Goal: Task Accomplishment & Management: Complete application form

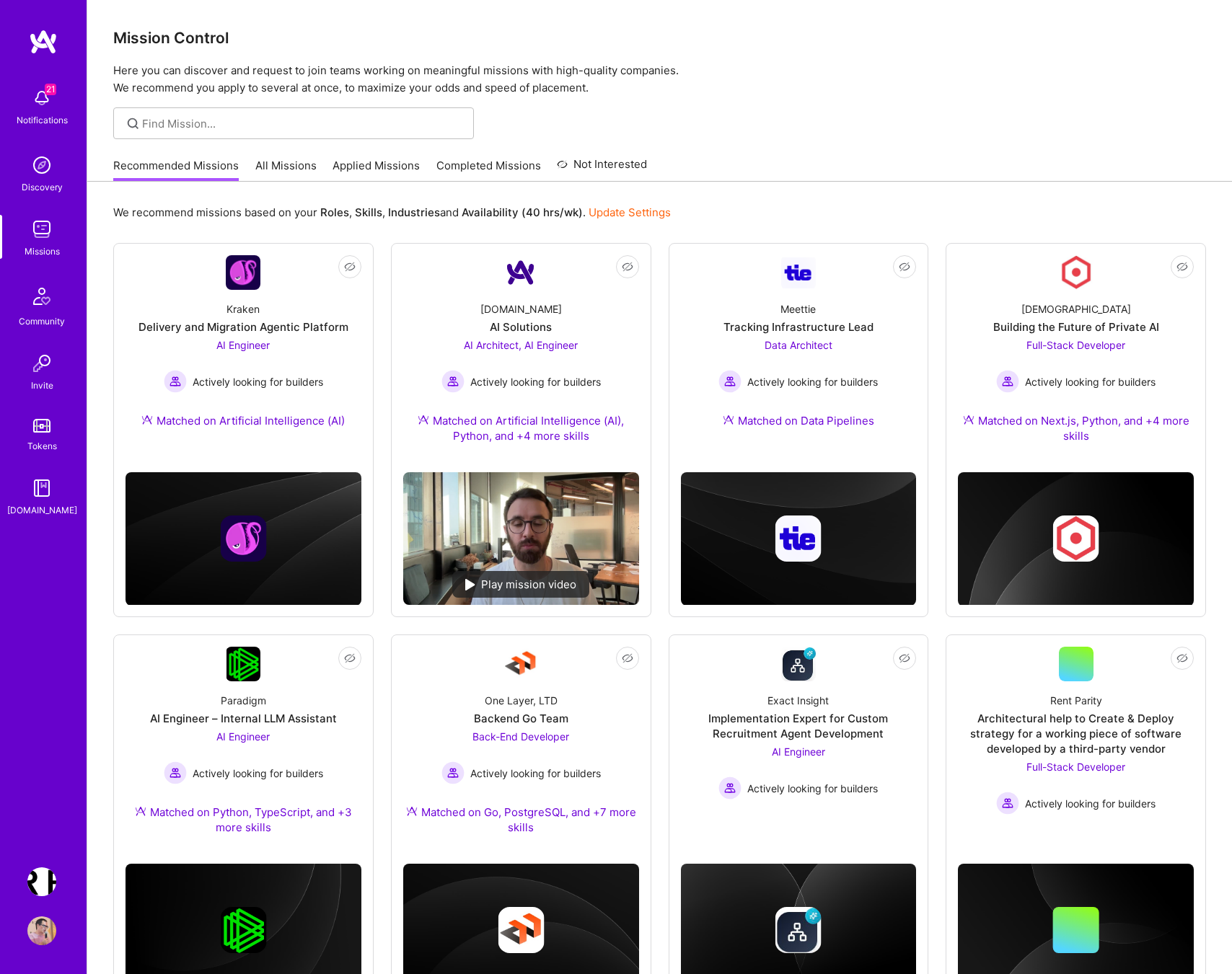
scroll to position [327, 0]
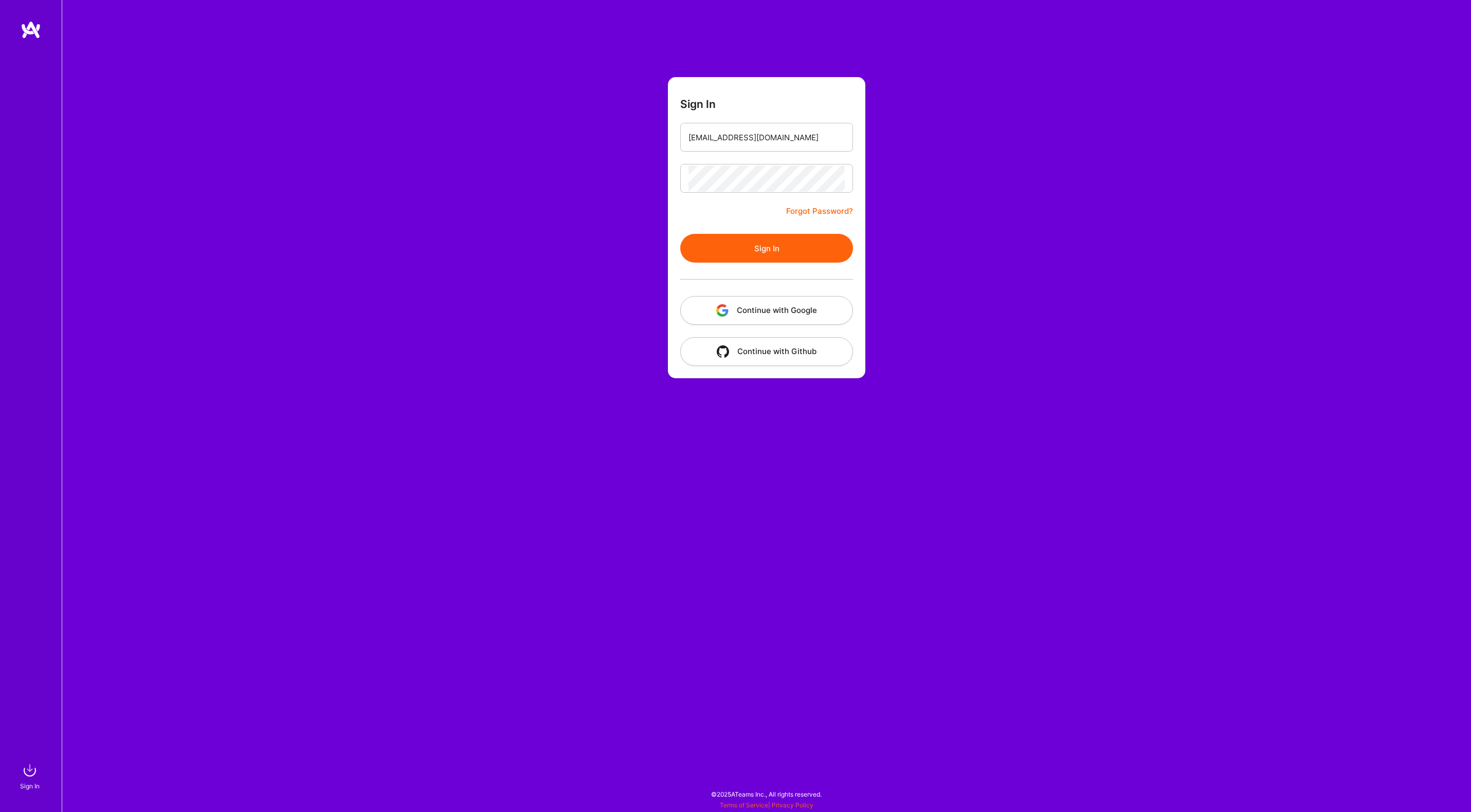
click at [776, 310] on button "Continue with Google" at bounding box center [766, 310] width 173 height 29
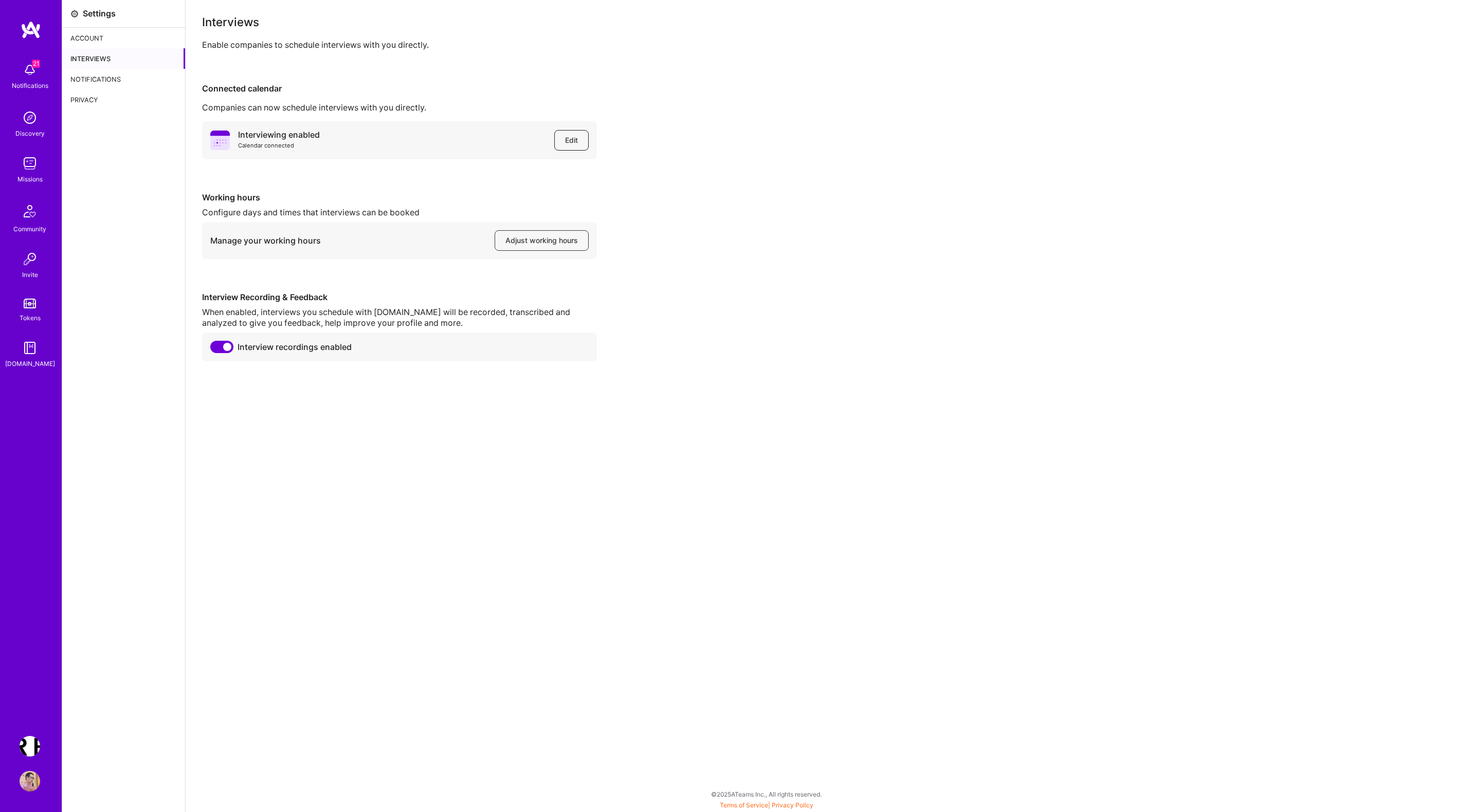
click at [567, 138] on span "Edit" at bounding box center [572, 140] width 13 height 10
click at [98, 58] on div "Interviews" at bounding box center [123, 58] width 123 height 21
click at [96, 38] on div "Account" at bounding box center [123, 38] width 123 height 21
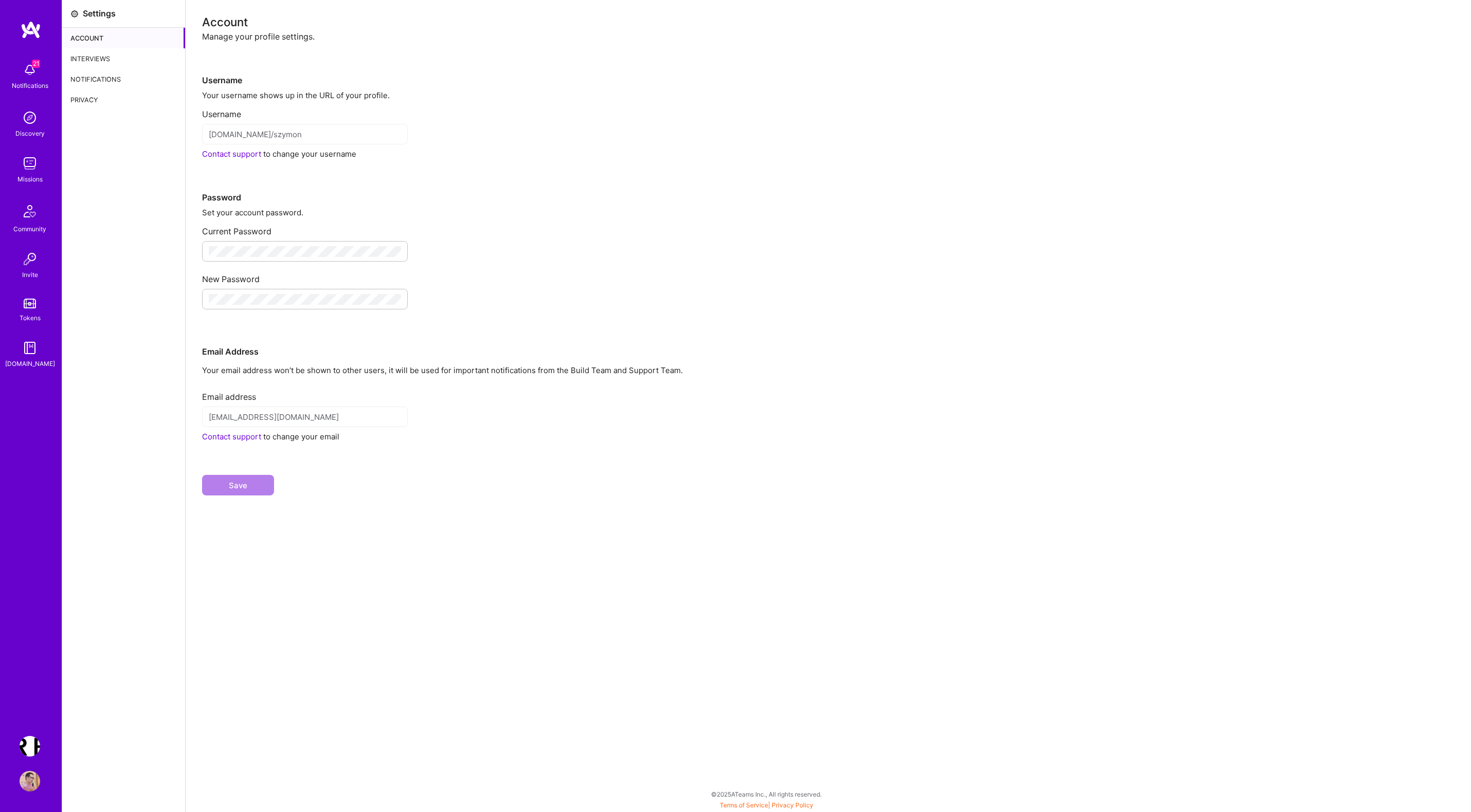
click at [96, 53] on div "Interviews" at bounding box center [123, 58] width 123 height 21
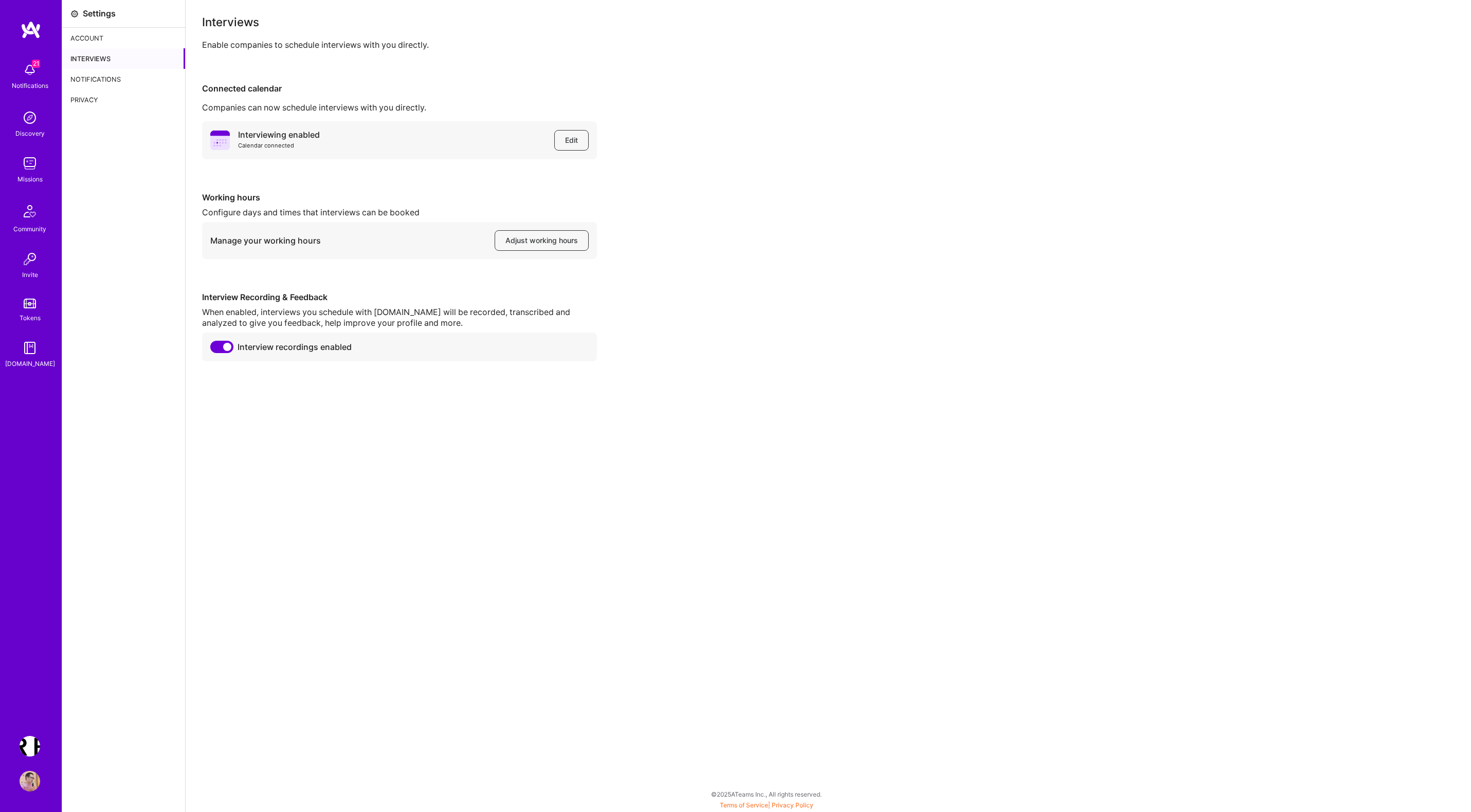
click at [100, 77] on div "Notifications" at bounding box center [123, 79] width 123 height 21
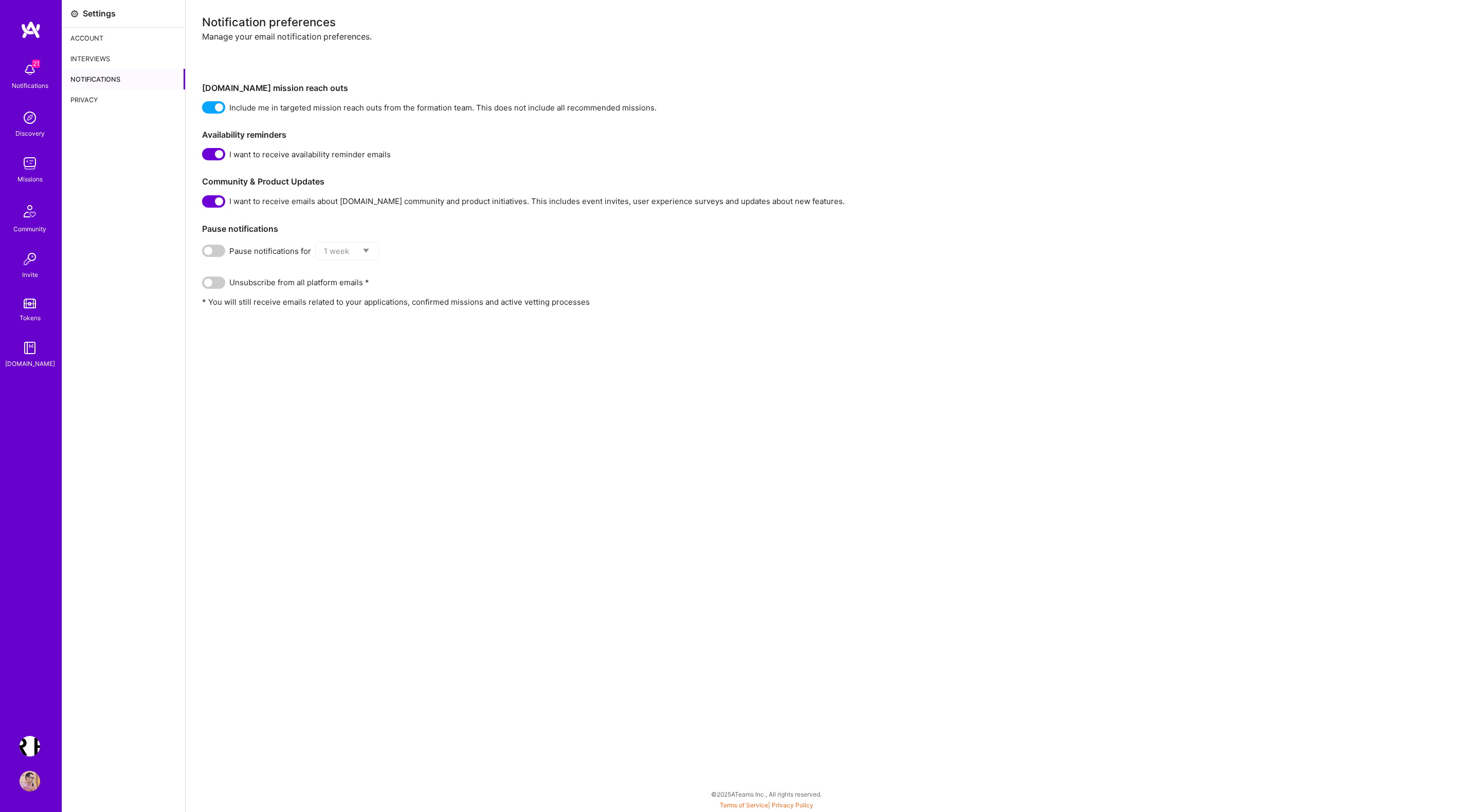
click at [100, 64] on div "Interviews" at bounding box center [123, 58] width 123 height 21
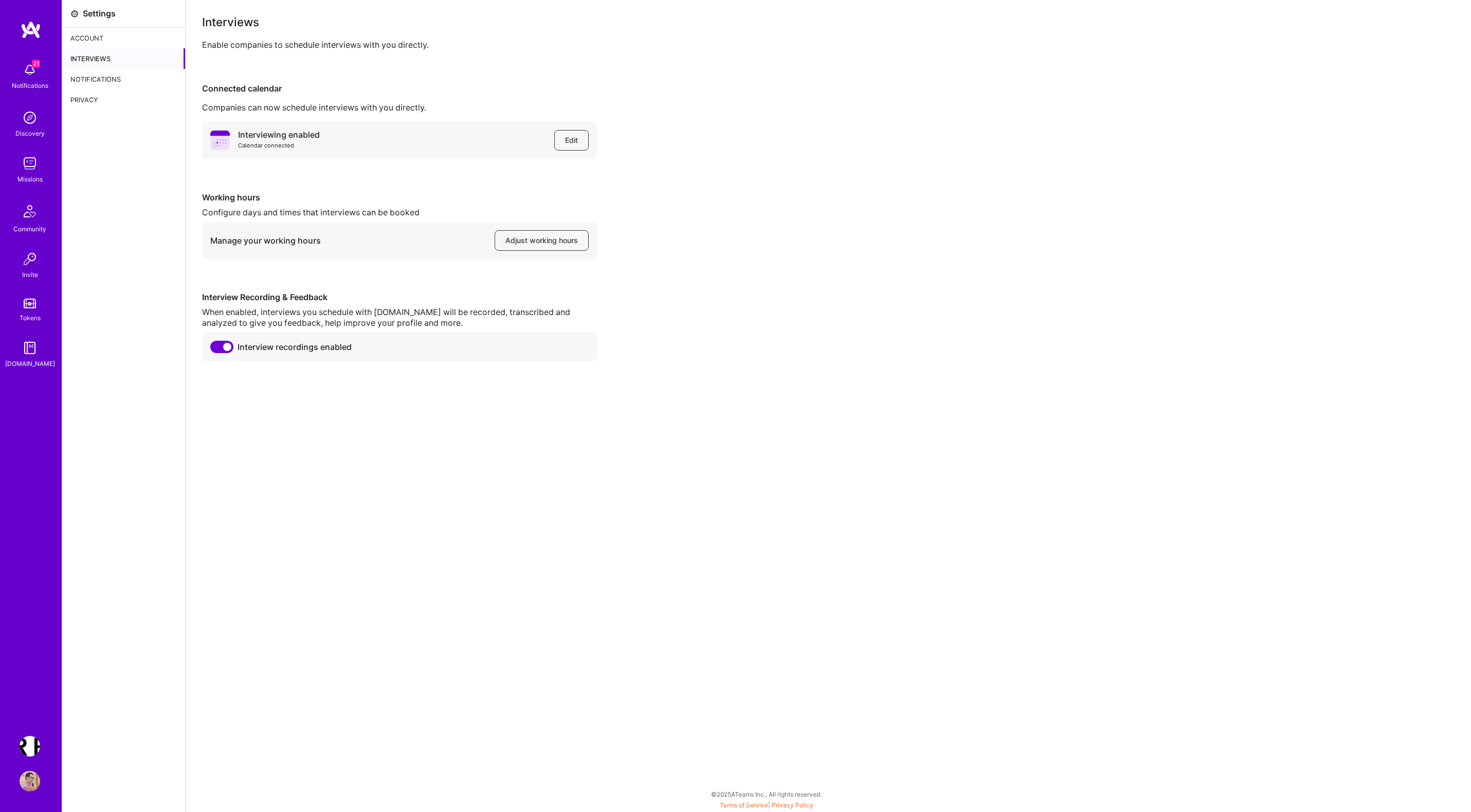
click at [100, 79] on div "Notifications" at bounding box center [123, 79] width 123 height 21
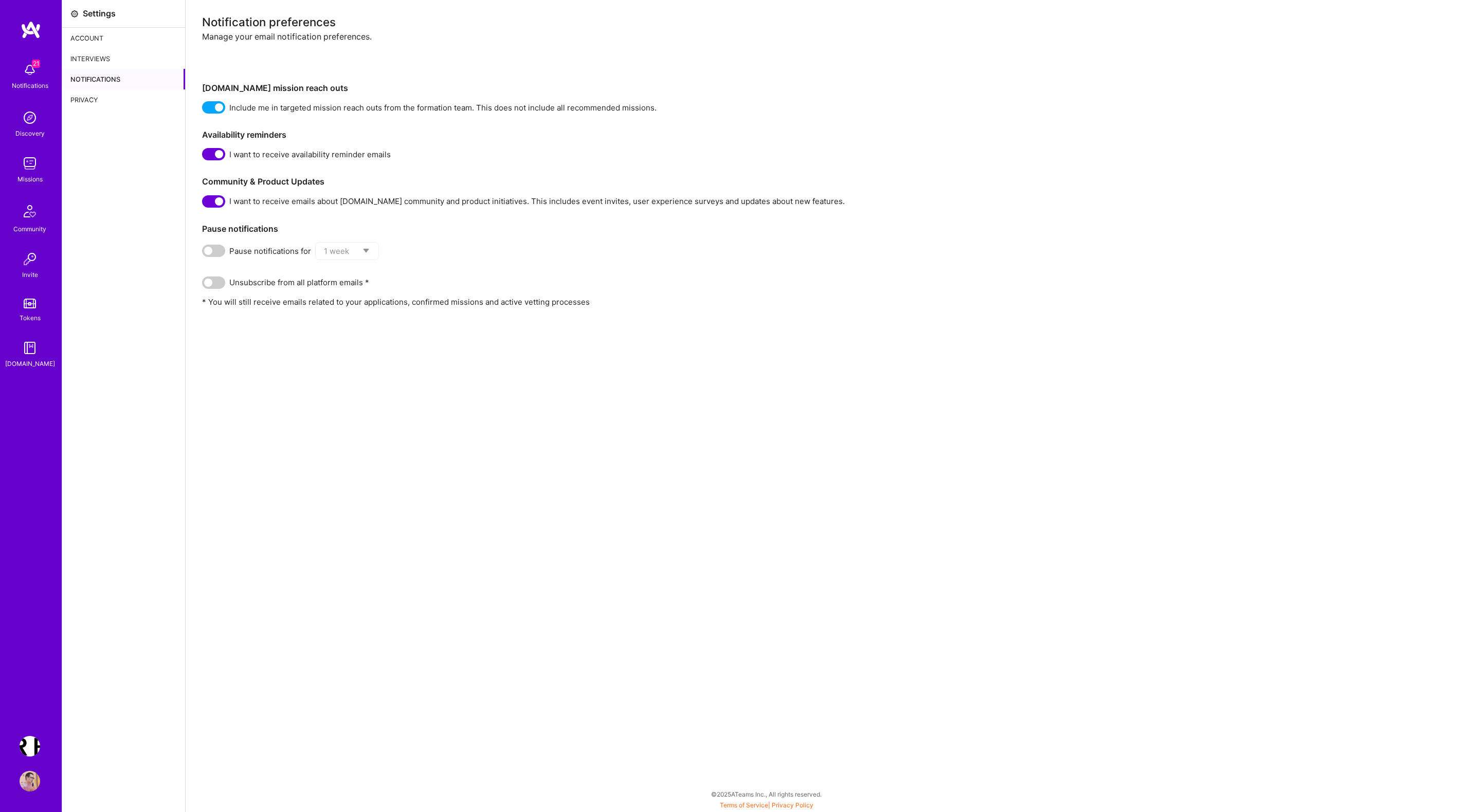
click at [96, 58] on div "Interviews" at bounding box center [123, 58] width 123 height 21
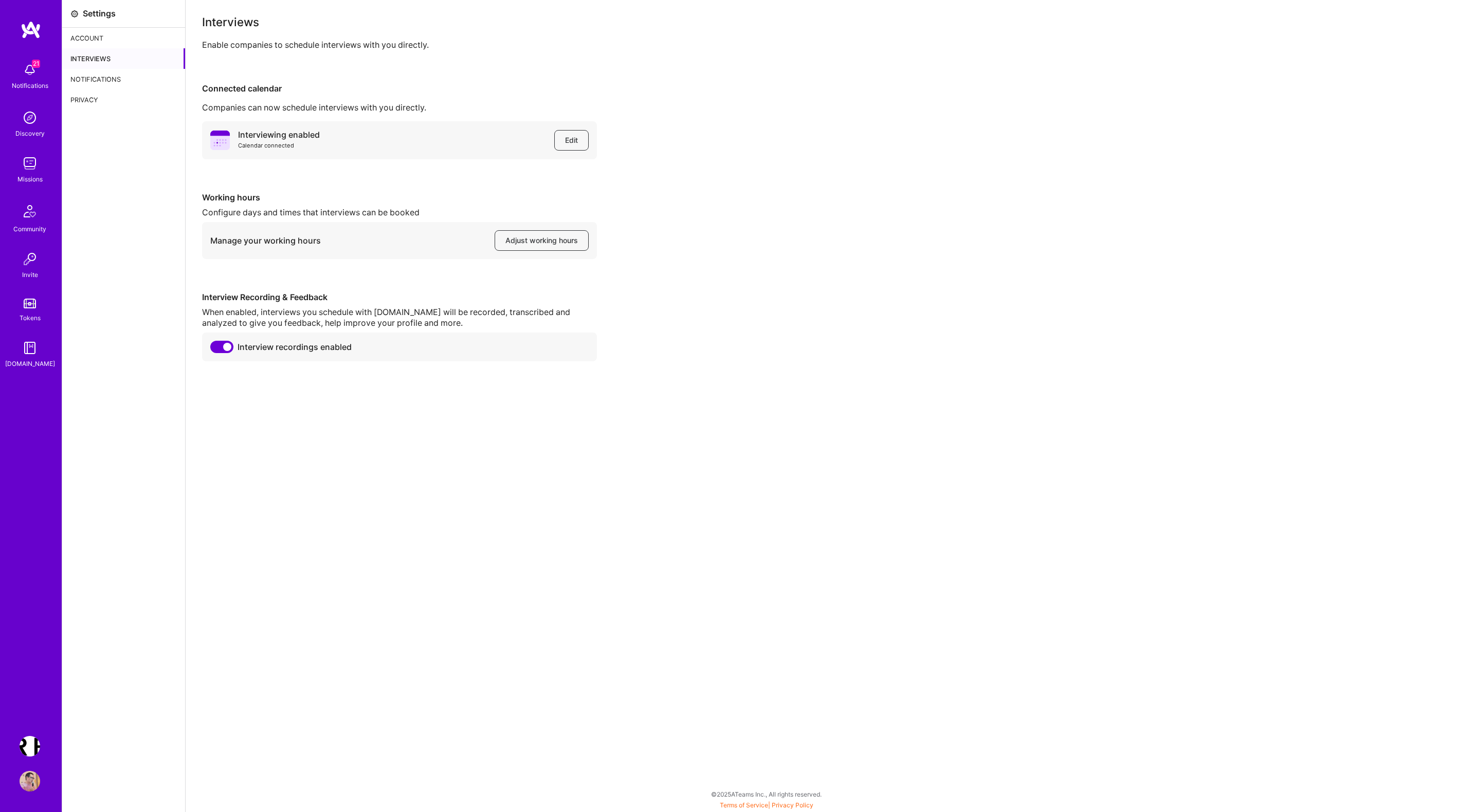
click at [29, 71] on img at bounding box center [30, 70] width 21 height 21
click at [415, 97] on div "21 21 Notifications Discovery Missions Community Invite Tokens A.Guide Terr.ai:…" at bounding box center [735, 404] width 1471 height 807
click at [33, 164] on img at bounding box center [30, 164] width 21 height 21
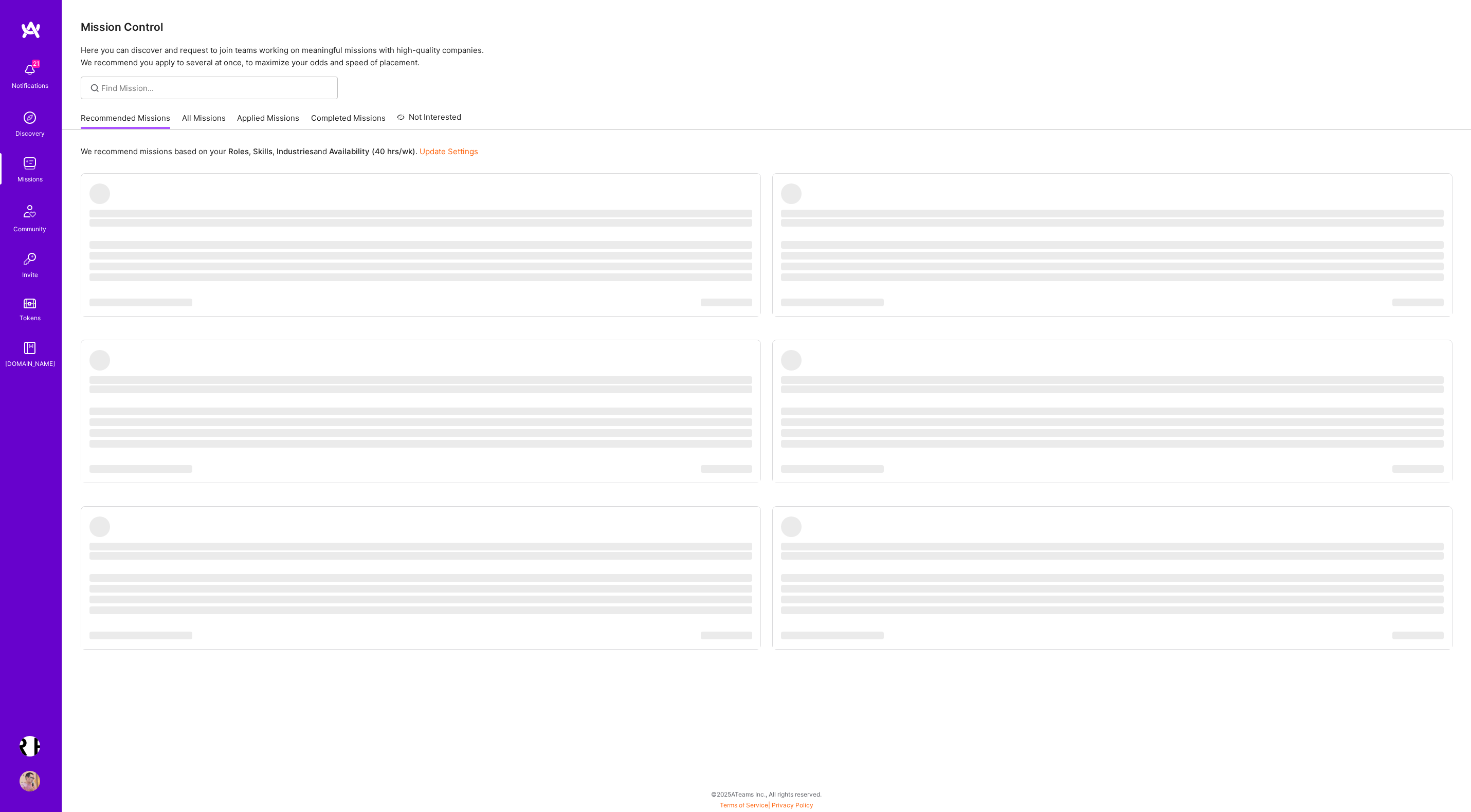
click at [273, 119] on link "Applied Missions" at bounding box center [268, 121] width 62 height 17
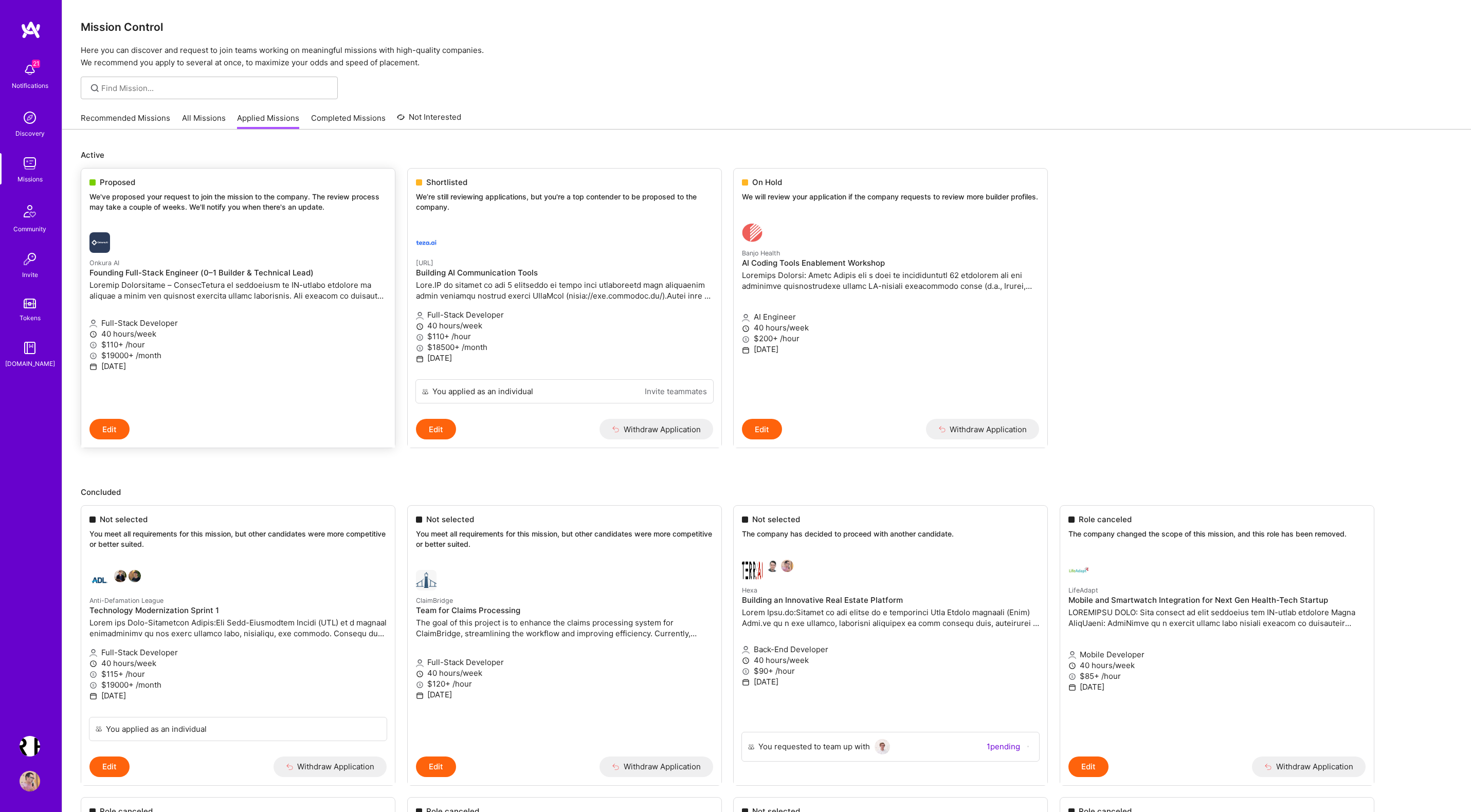
click at [217, 202] on p "We've proposed your request to join the mission to the company. The review proc…" at bounding box center [238, 202] width 297 height 20
click at [188, 289] on p at bounding box center [238, 290] width 297 height 22
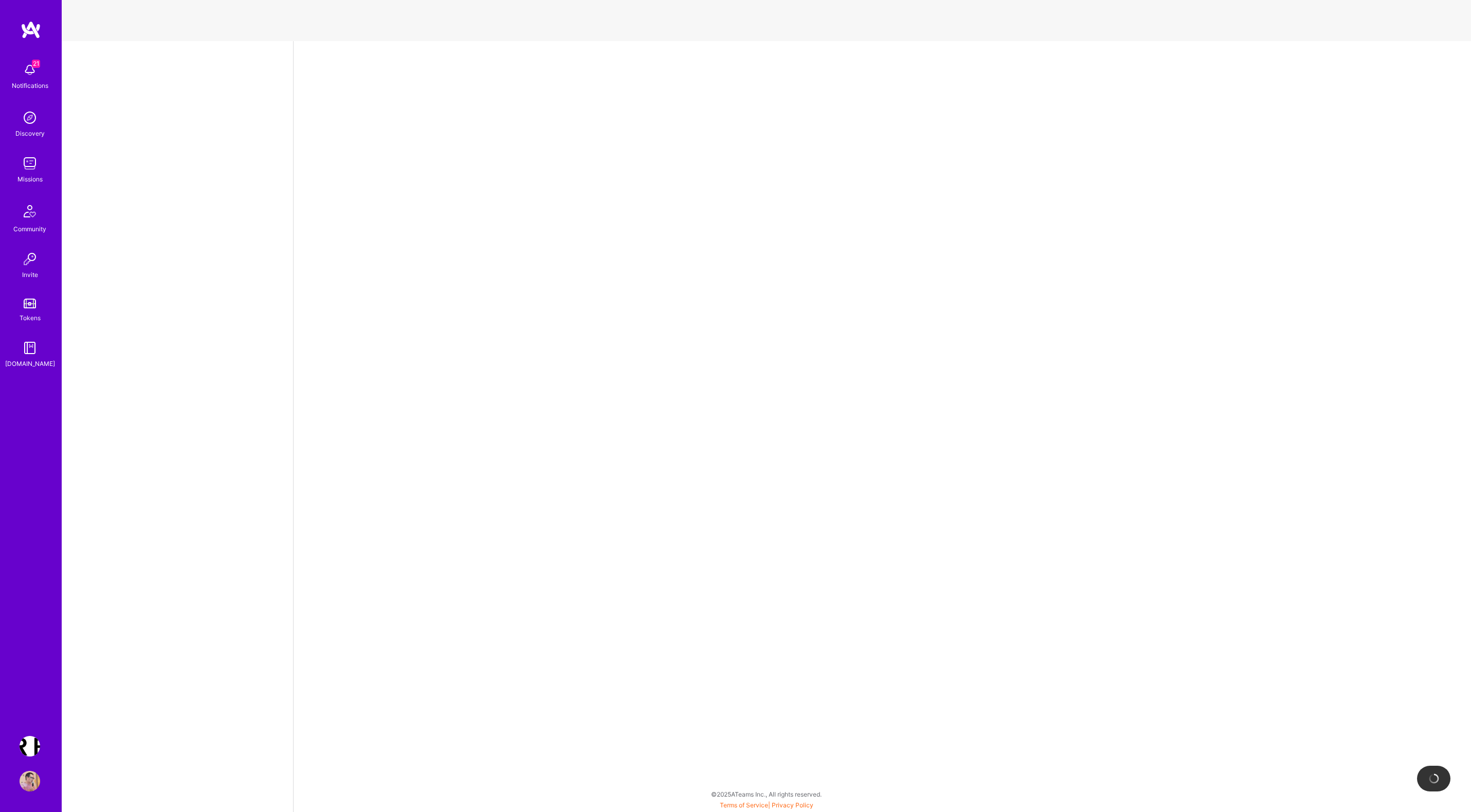
select select "PL"
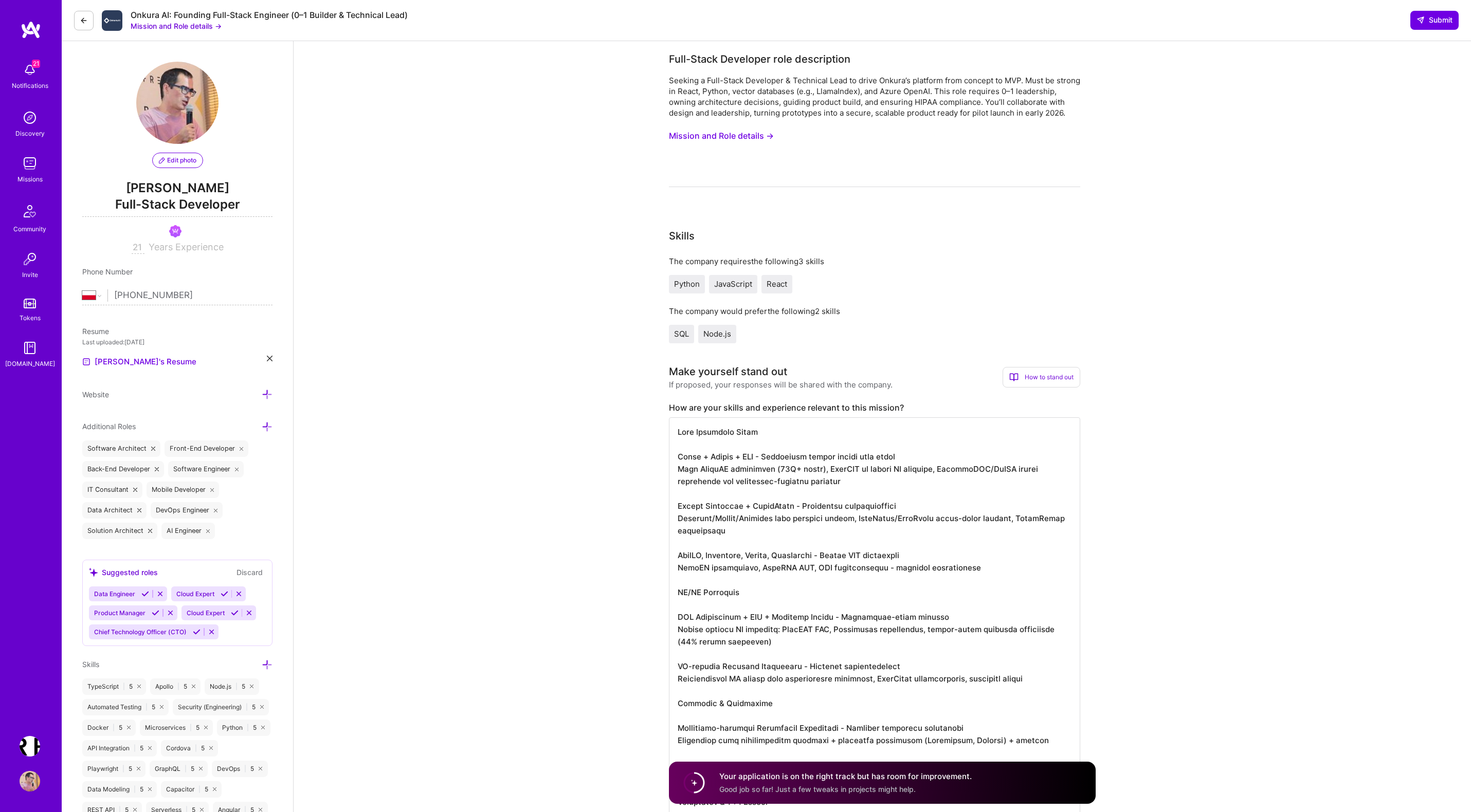
scroll to position [4, 0]
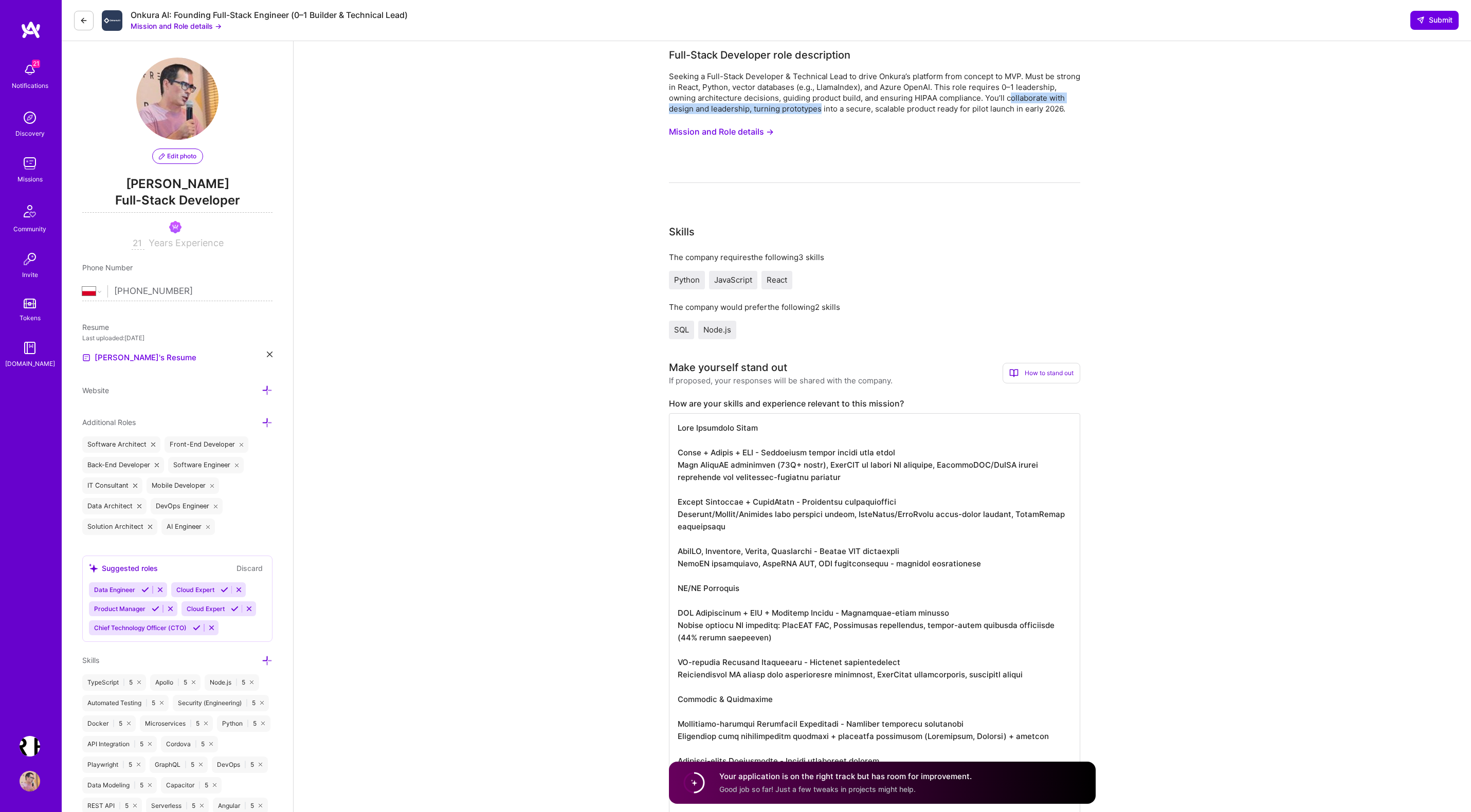
drag, startPoint x: 675, startPoint y: 107, endPoint x: 894, endPoint y: 107, distance: 219.0
click at [892, 107] on div "Seeking a Full-Stack Developer & Technical Lead to drive Onkura’s platform from…" at bounding box center [874, 93] width 411 height 43
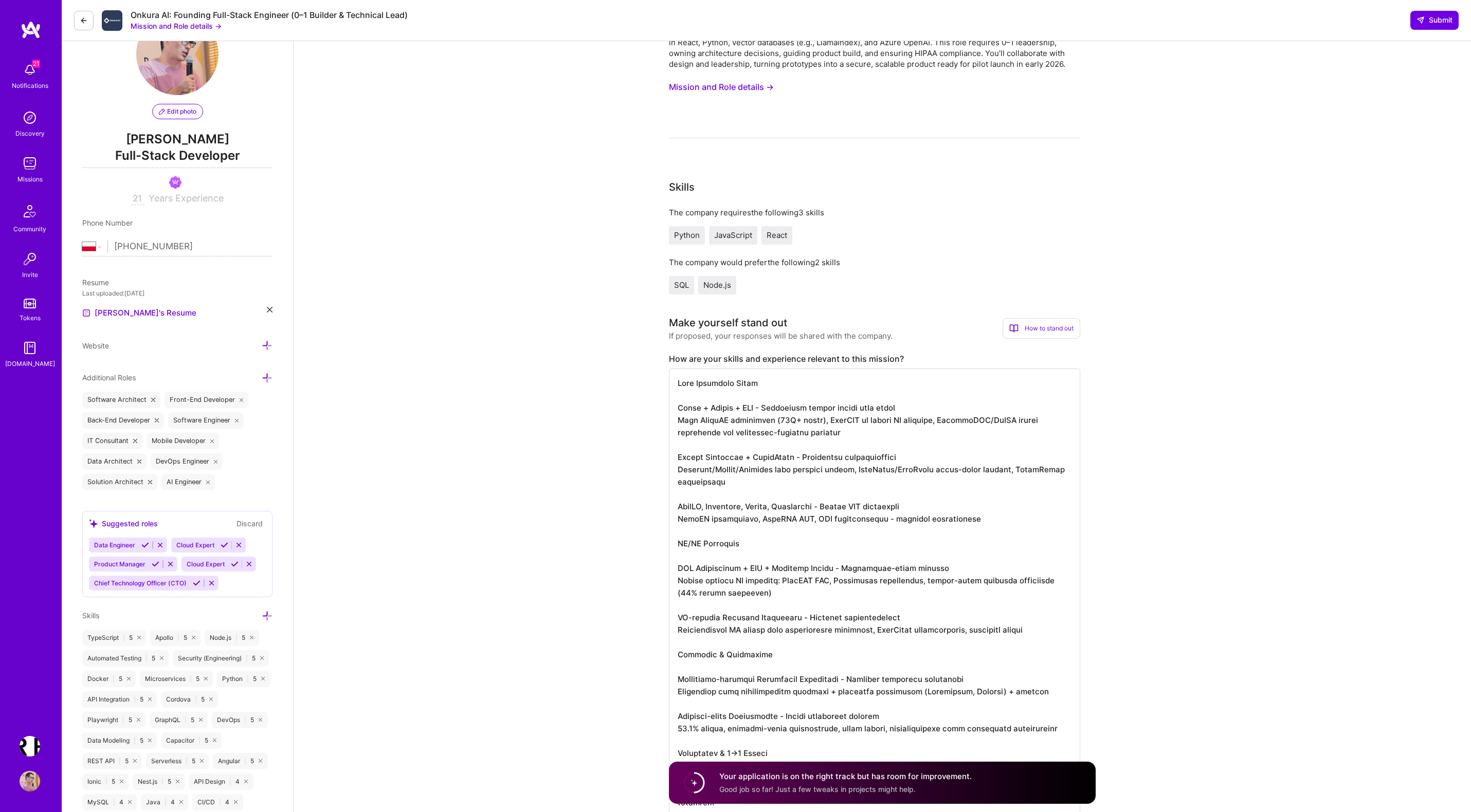
scroll to position [0, 0]
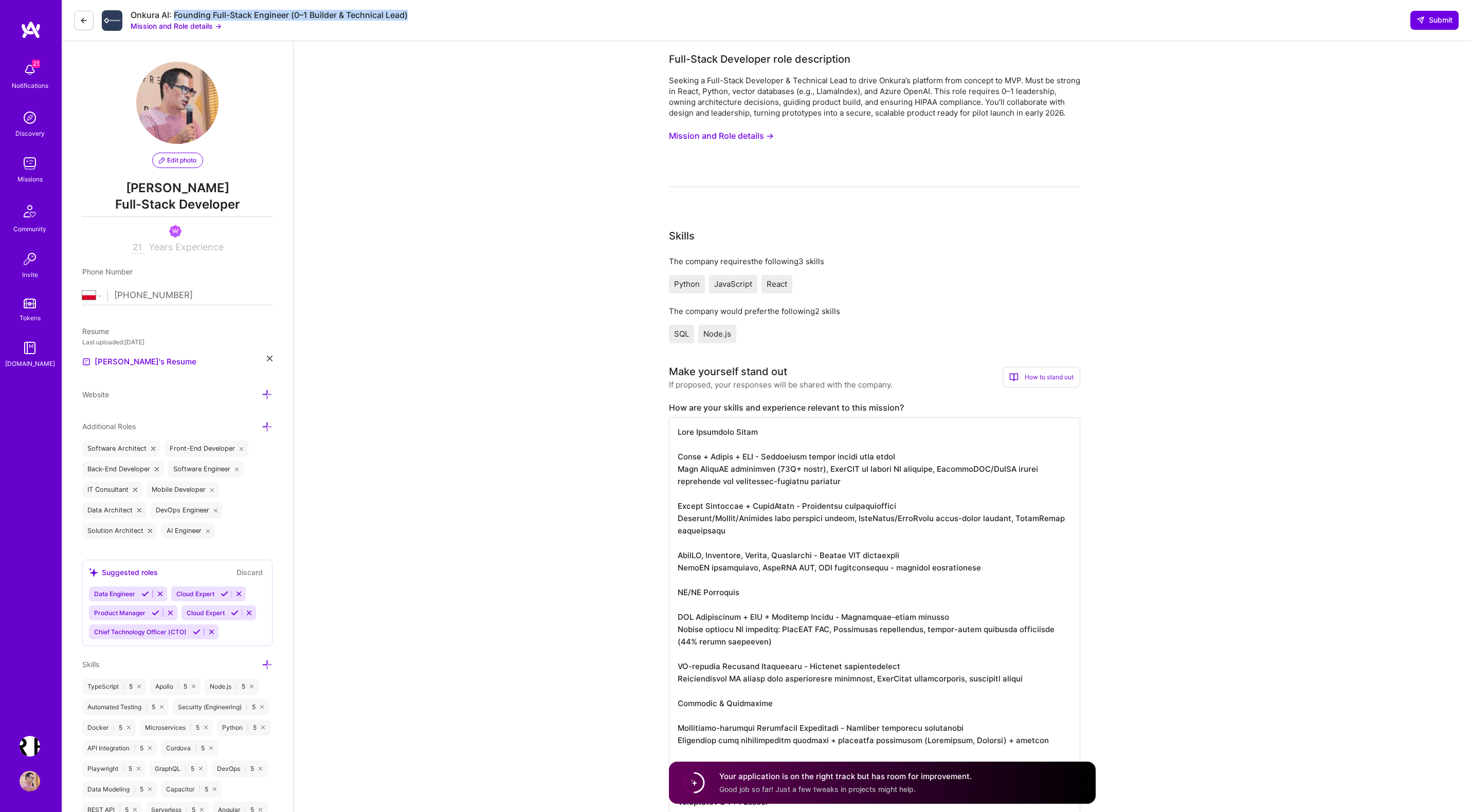
drag, startPoint x: 174, startPoint y: 15, endPoint x: 439, endPoint y: 16, distance: 265.0
click at [439, 16] on div "Onkura AI: Founding Full-Stack Engineer (0–1 Builder & Technical Lead) Mission …" at bounding box center [766, 20] width 1410 height 41
click at [741, 145] on button "Mission and Role details →" at bounding box center [721, 136] width 105 height 19
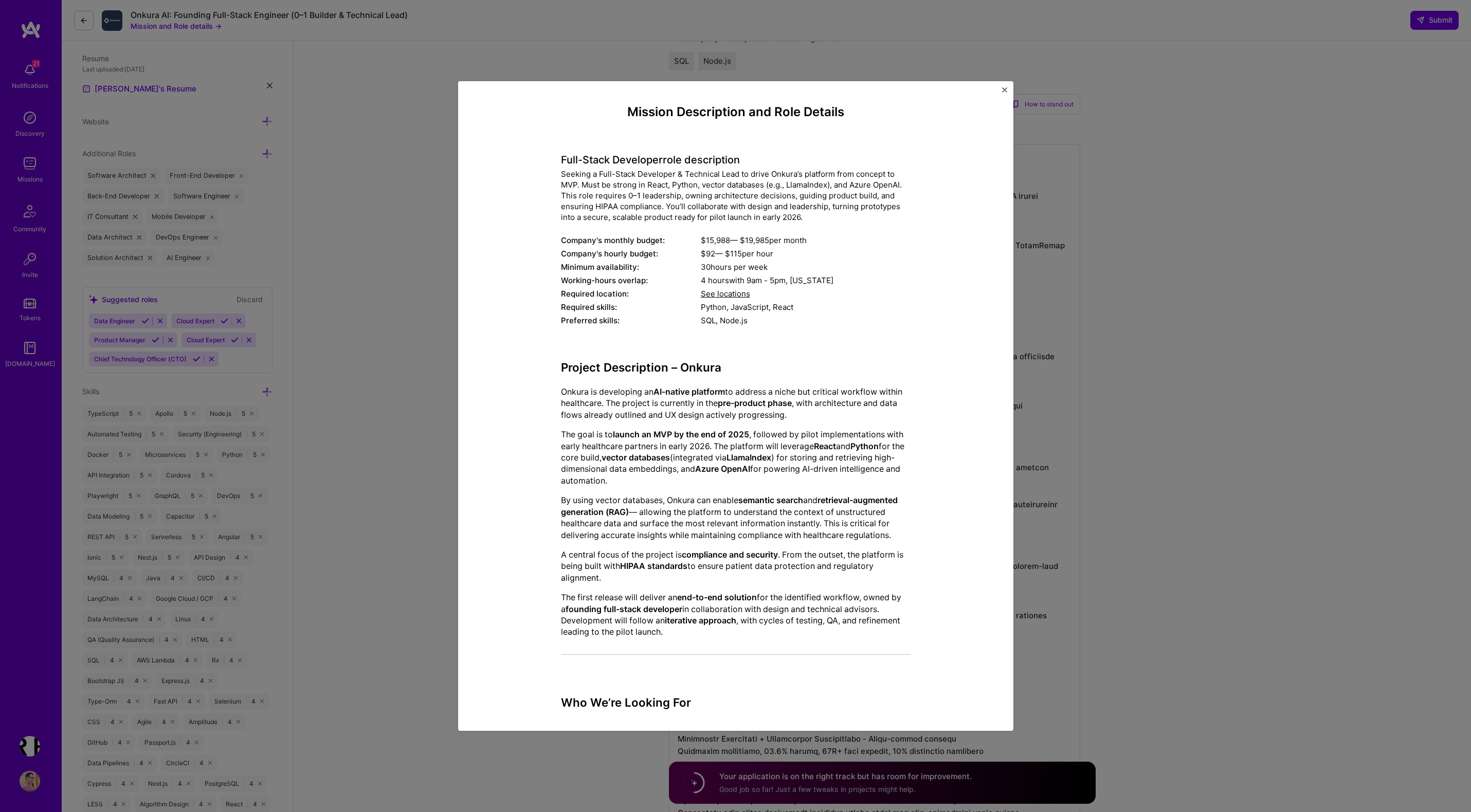
scroll to position [253, 0]
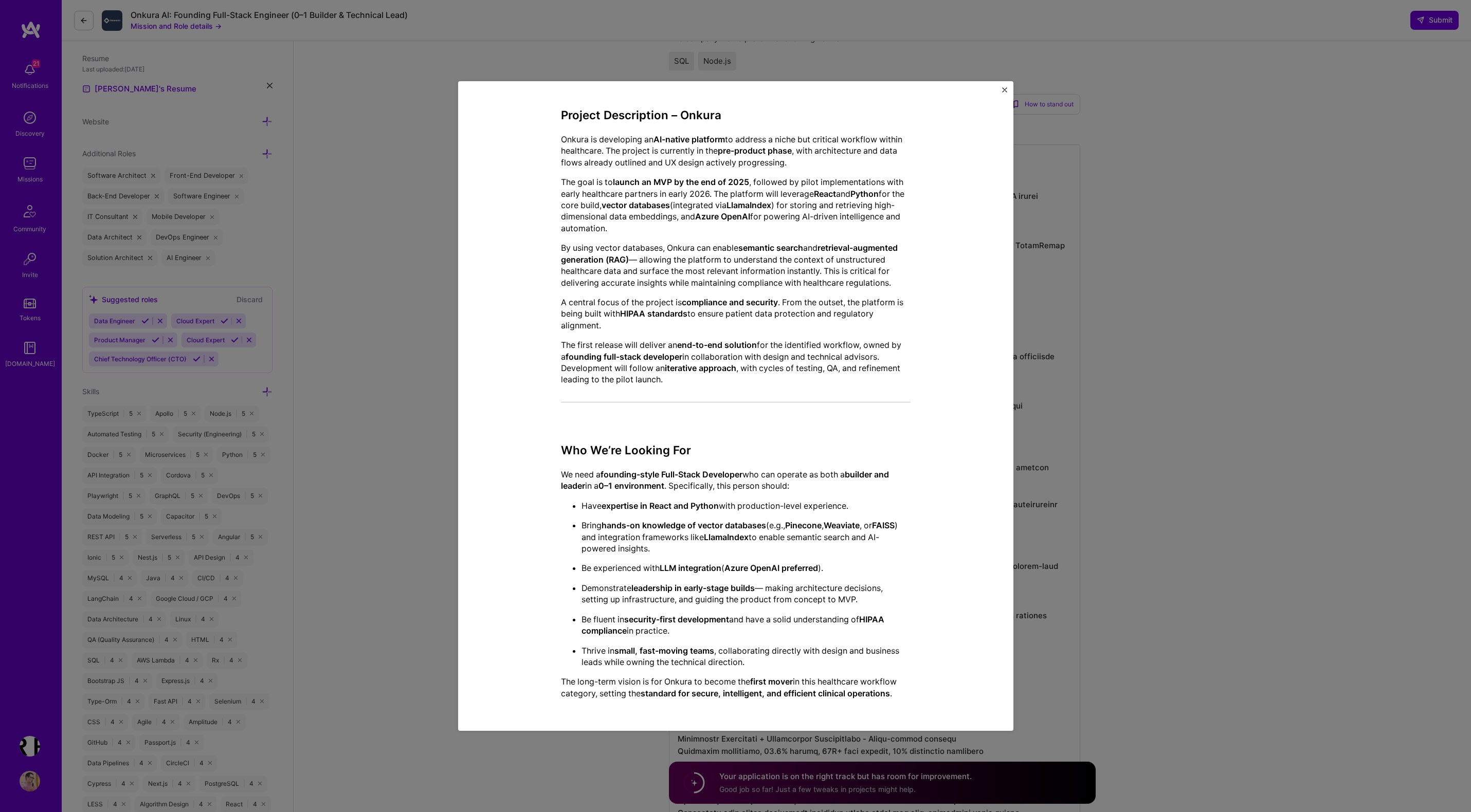
click at [1002, 88] on img "Close" at bounding box center [1005, 90] width 5 height 5
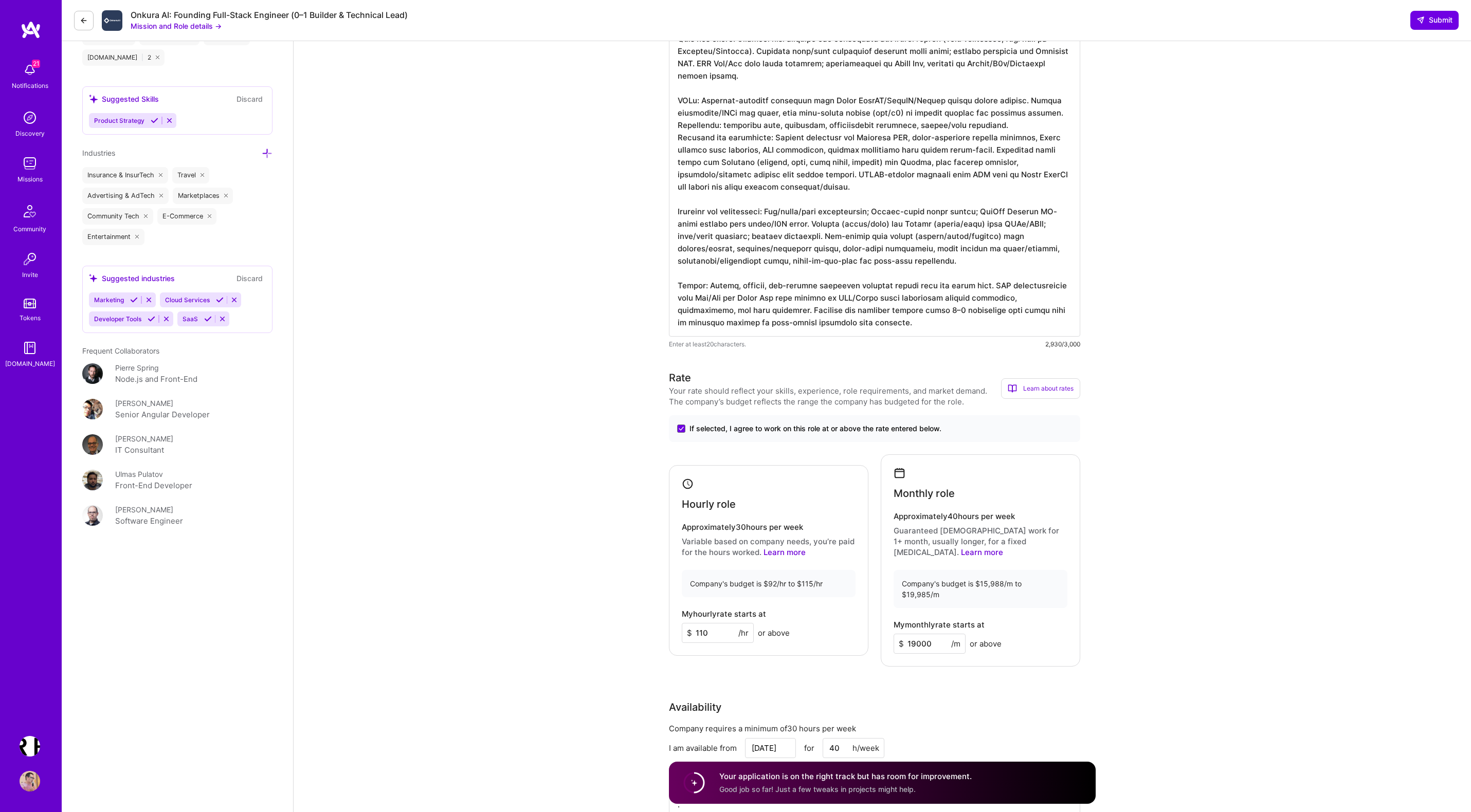
scroll to position [1514, 0]
drag, startPoint x: 831, startPoint y: 436, endPoint x: 988, endPoint y: 443, distance: 157.2
click at [988, 433] on label "If selected, I agree to work on this role at or above the rate entered below." at bounding box center [874, 427] width 395 height 10
click at [0, 0] on input "If selected, I agree to work on this role at or above the rate entered below." at bounding box center [0, 0] width 0 height 0
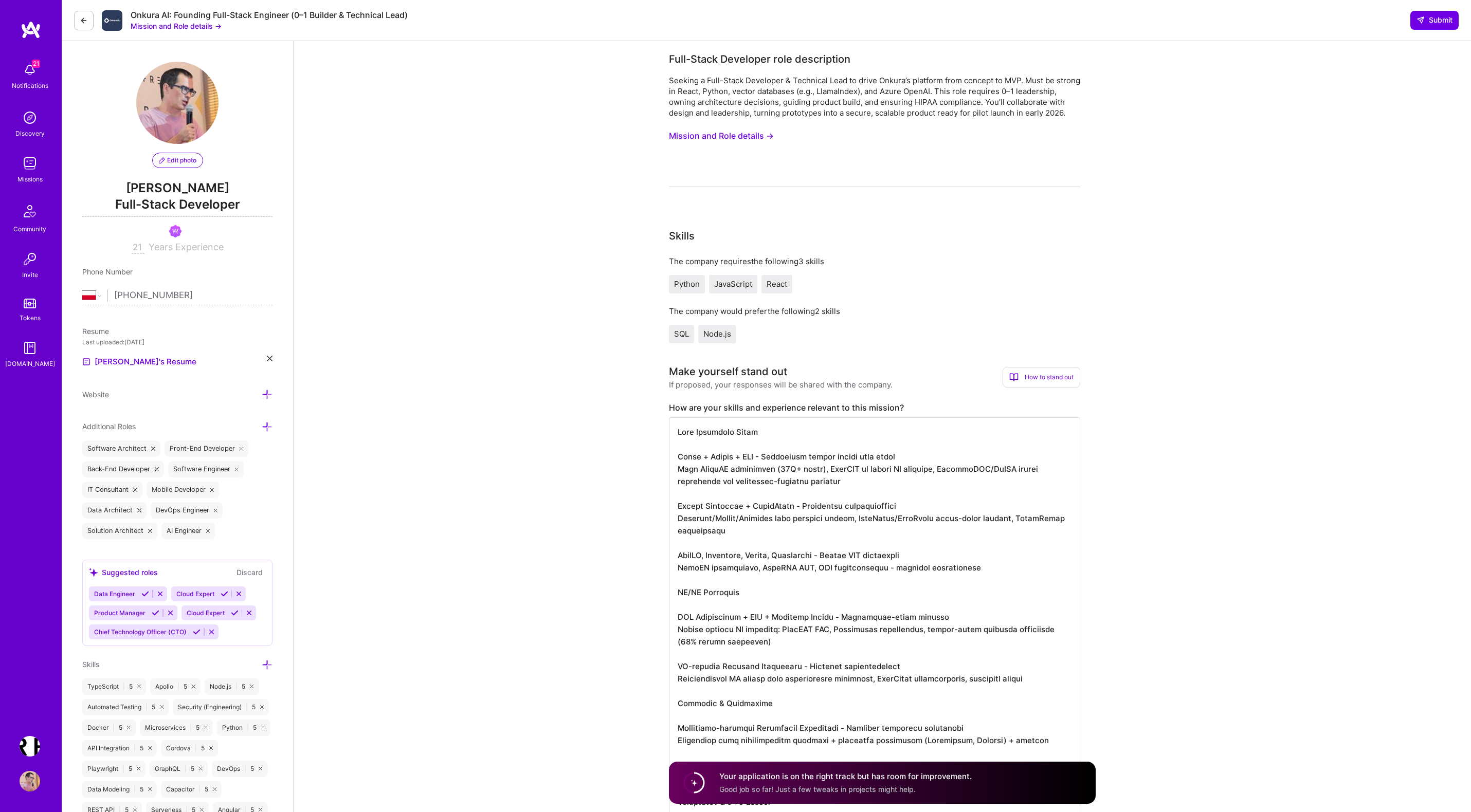
select select "PL"
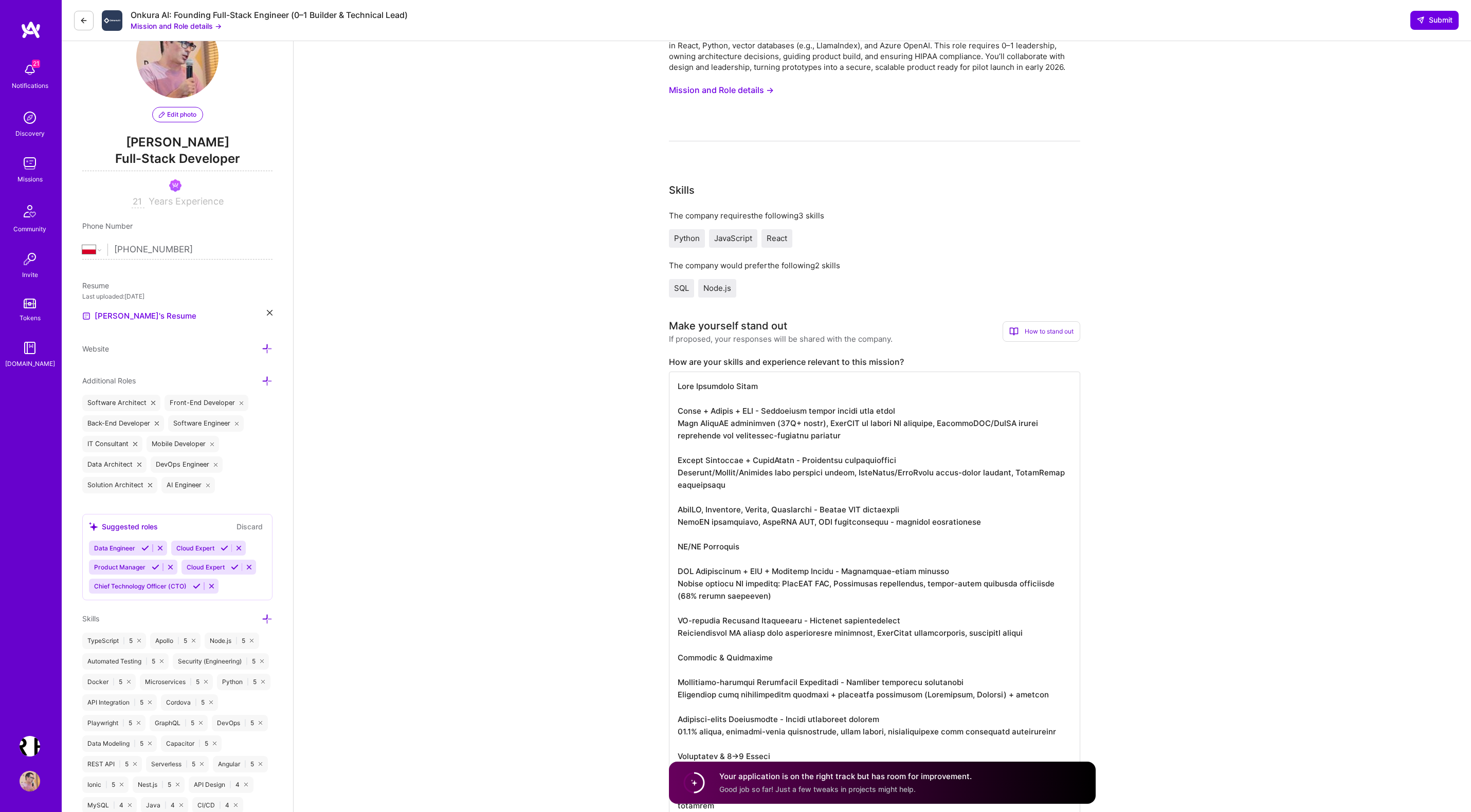
scroll to position [60, 0]
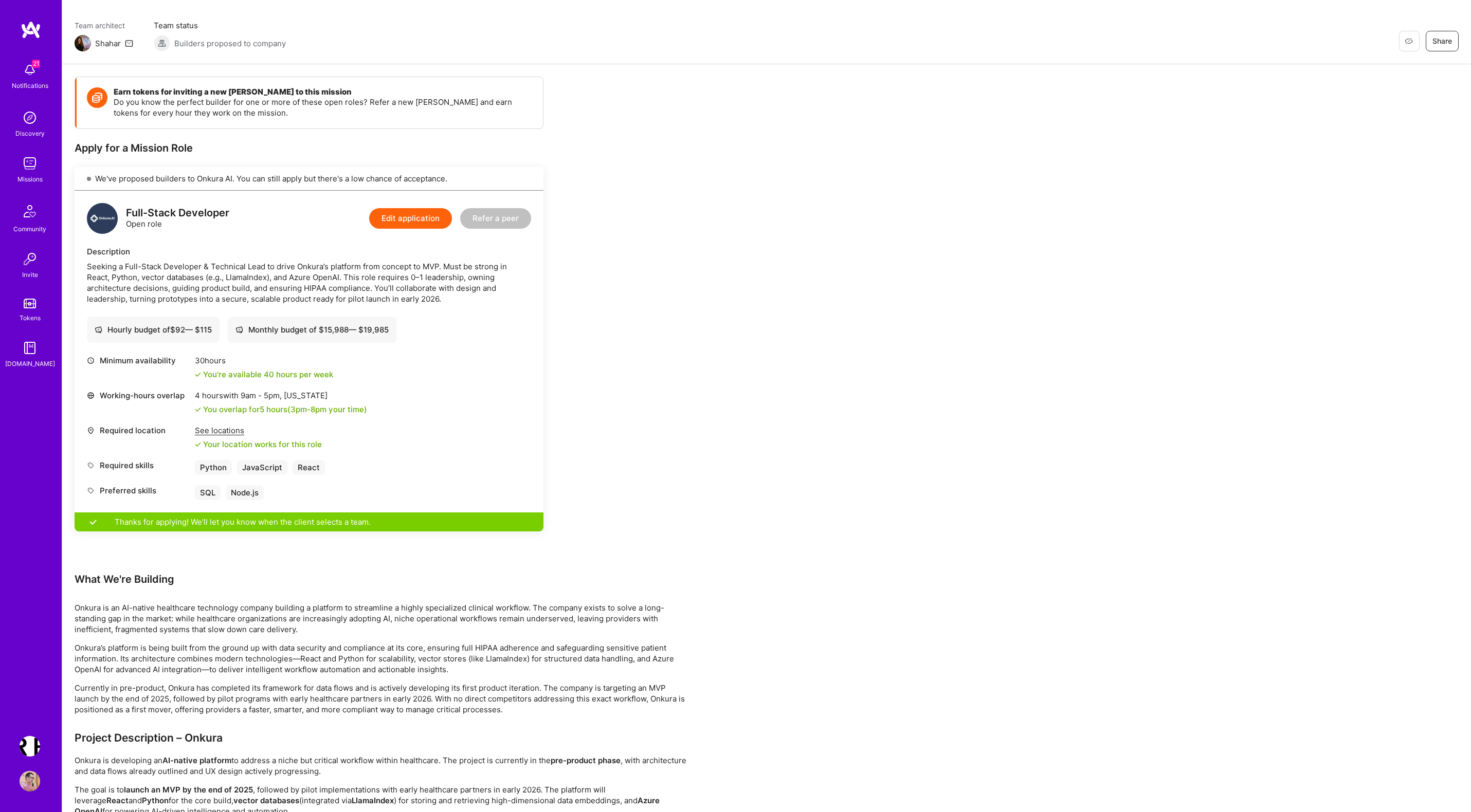
scroll to position [74, 0]
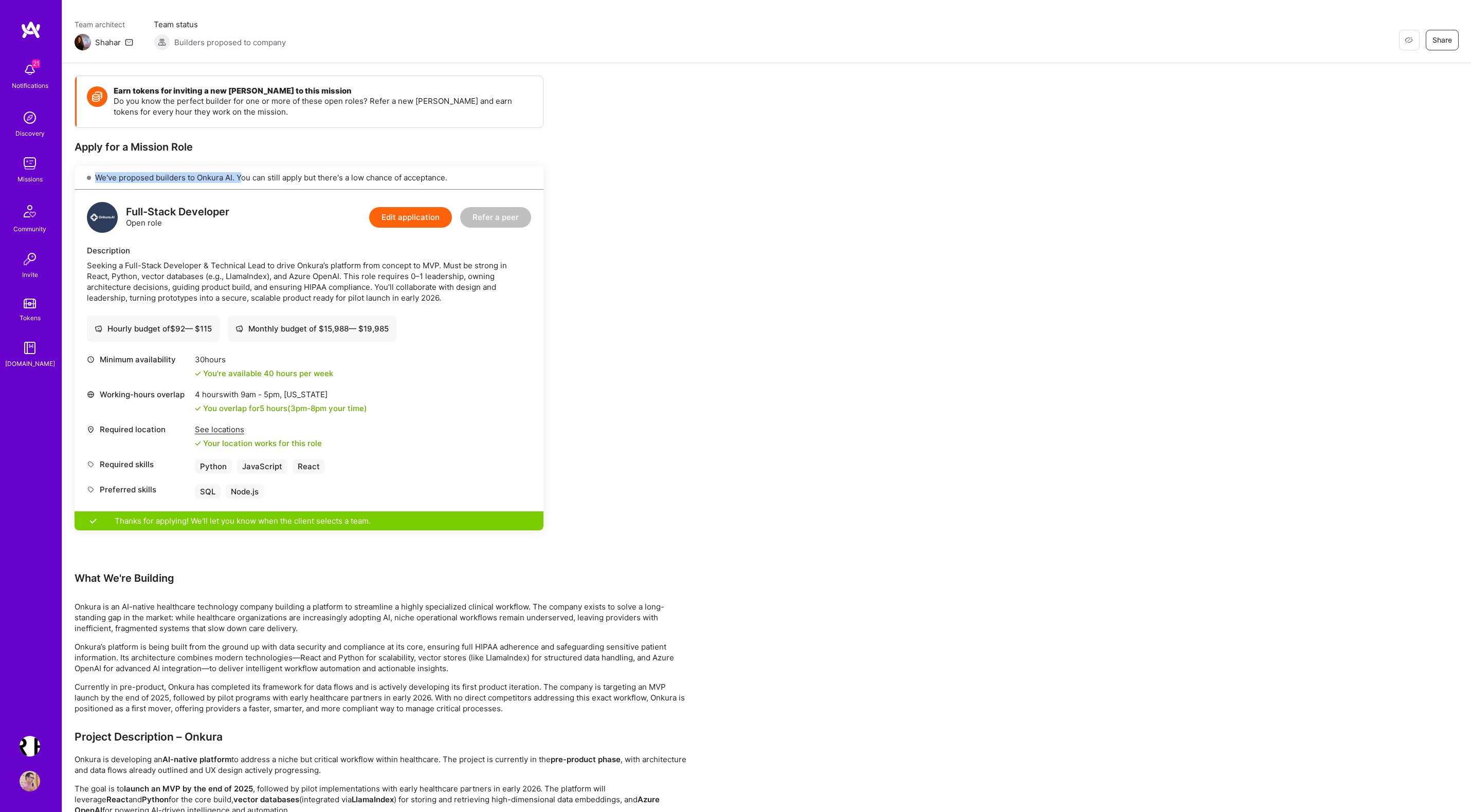
drag, startPoint x: 241, startPoint y: 175, endPoint x: 543, endPoint y: 172, distance: 302.0
click at [543, 172] on div "We've proposed builders to Onkura AI. You can still apply but there's a low cha…" at bounding box center [309, 178] width 469 height 24
click at [732, 202] on div "Earn tokens for inviting a new [PERSON_NAME] to this mission Do you know the pe…" at bounding box center [766, 625] width 1409 height 1124
click at [709, 286] on div "Earn tokens for inviting a new [PERSON_NAME] to this mission Do you know the pe…" at bounding box center [766, 625] width 1409 height 1124
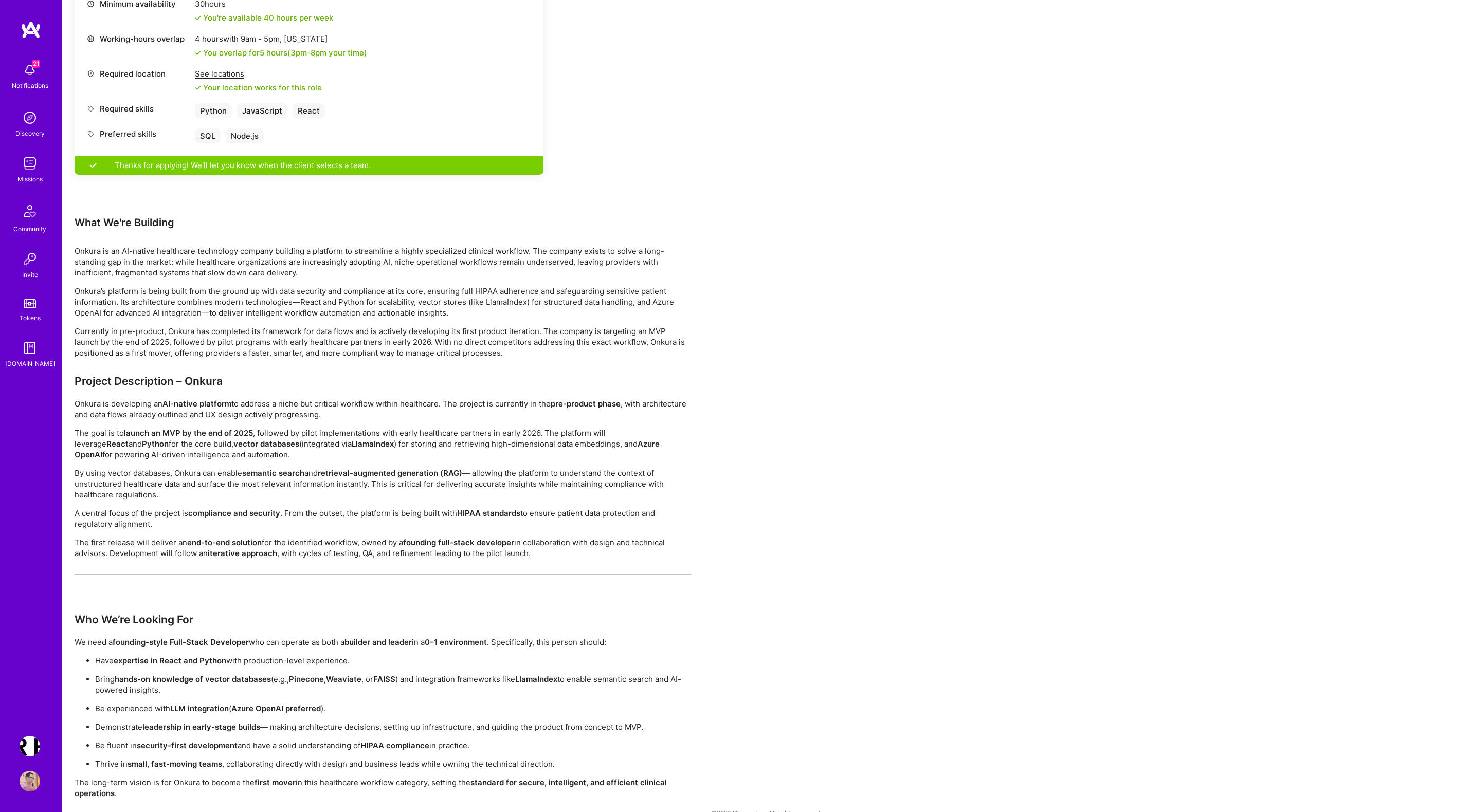
scroll to position [449, 0]
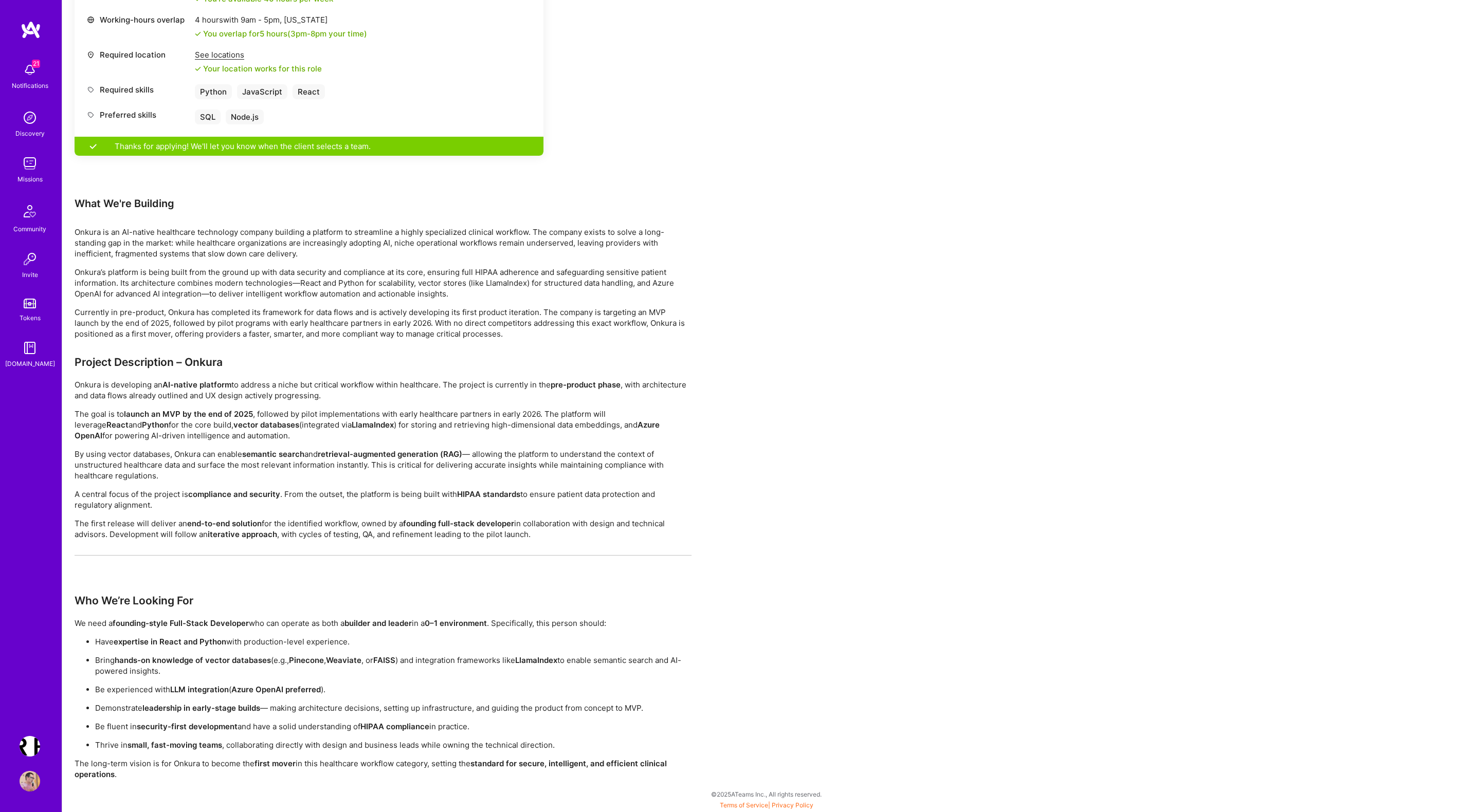
click at [90, 229] on p "Onkura is an AI-native healthcare technology company building a platform to str…" at bounding box center [383, 243] width 617 height 33
copy p "Onkura"
